Goal: Information Seeking & Learning: Learn about a topic

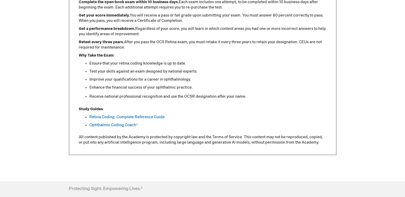
scroll to position [268, 0]
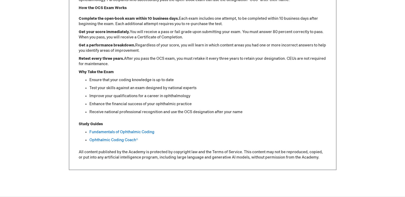
scroll to position [321, 0]
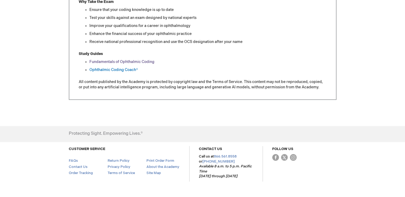
click at [144, 64] on link "Fundamentals of Ophthalmic Coding" at bounding box center [121, 62] width 65 height 5
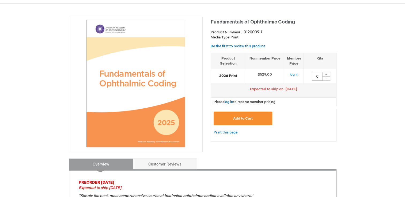
scroll to position [80, 0]
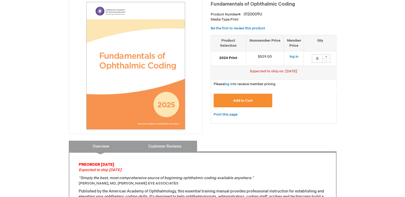
click at [175, 148] on link "Customer Reviews" at bounding box center [165, 146] width 64 height 11
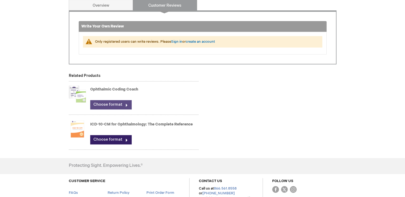
click at [126, 107] on link "Choose format" at bounding box center [110, 104] width 41 height 9
